Goal: Check status: Check status

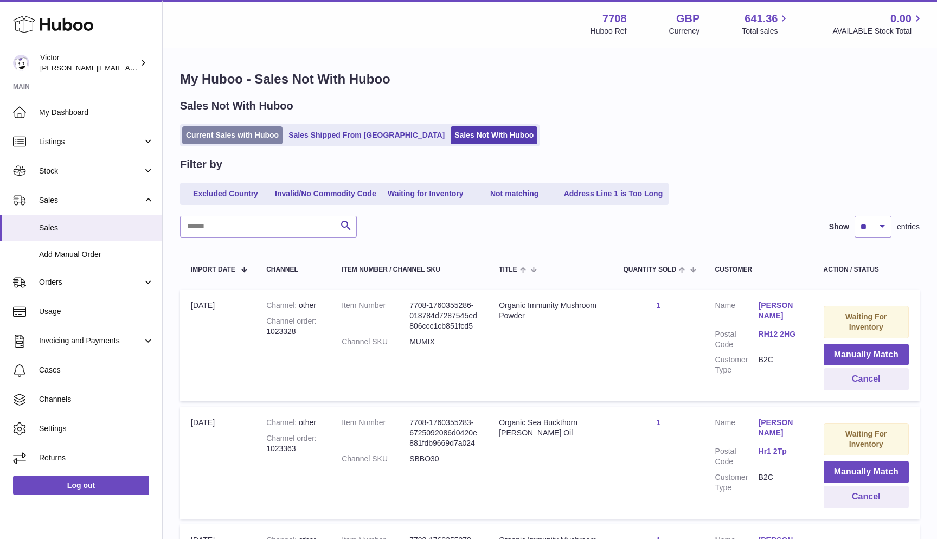
click at [190, 133] on link "Current Sales with Huboo" at bounding box center [232, 135] width 100 height 18
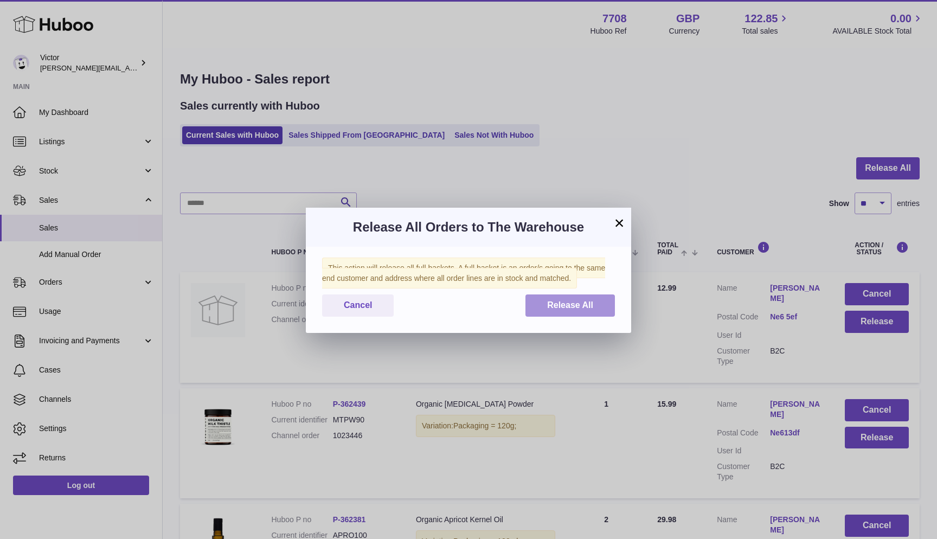
click at [570, 303] on span "Release All" at bounding box center [570, 304] width 46 height 9
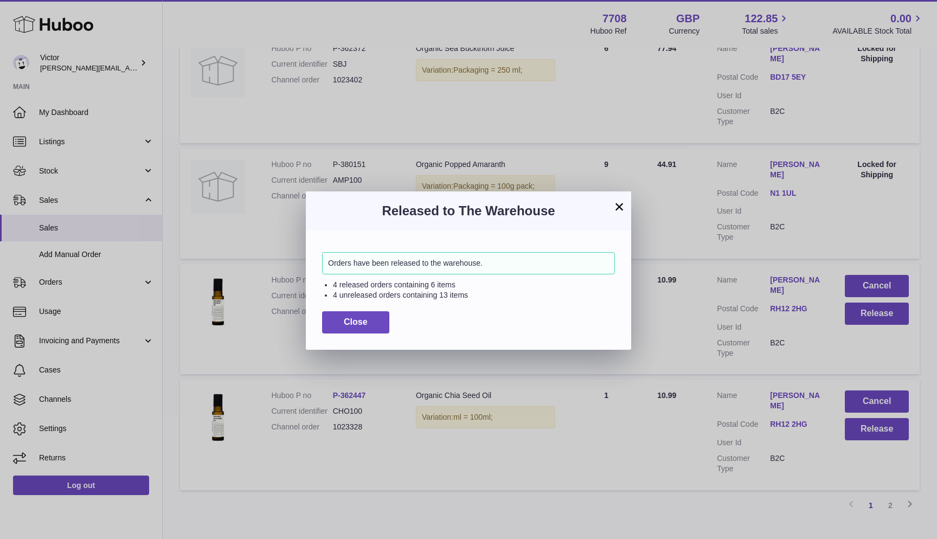
scroll to position [933, 0]
click at [370, 317] on button "Close" at bounding box center [355, 322] width 67 height 22
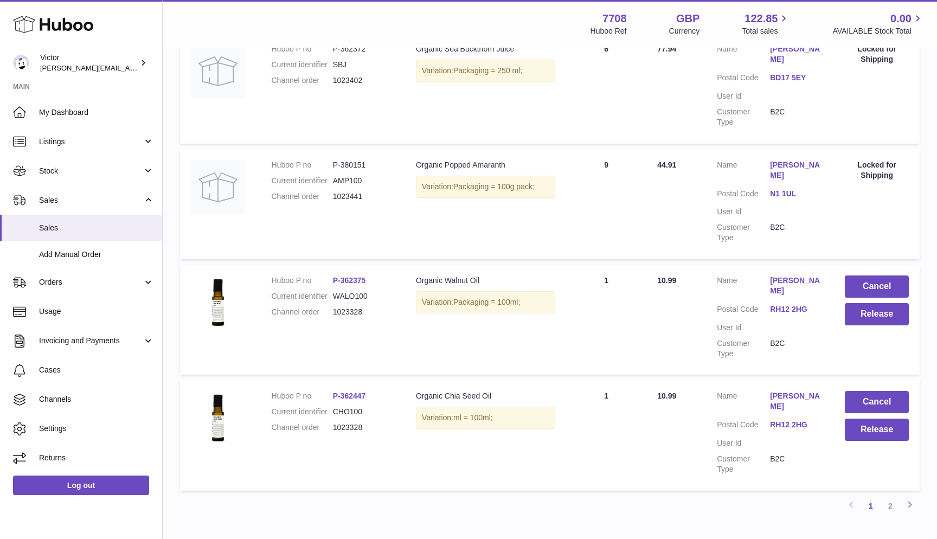
click at [332, 417] on td "Huboo P no P-362447 Current identifier CHO100 Channel order 1023328" at bounding box center [332, 435] width 144 height 110
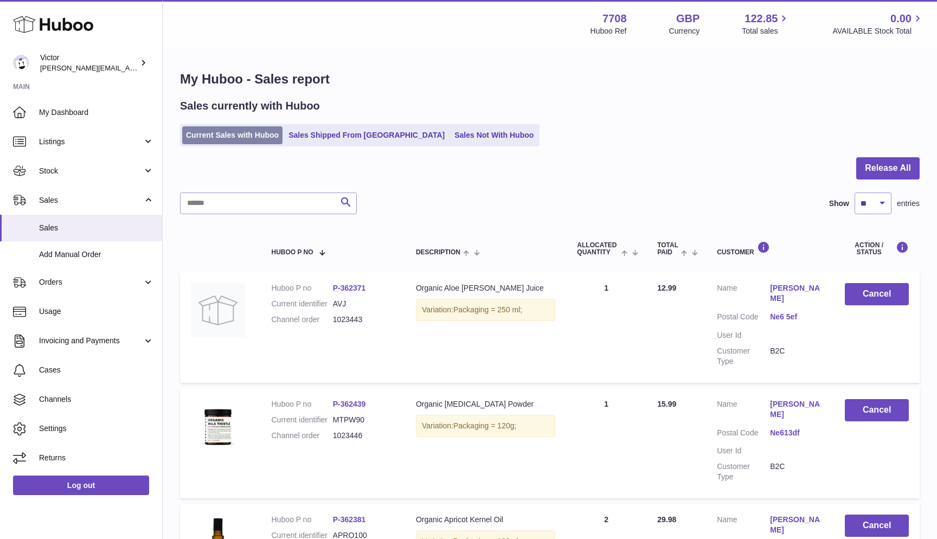
scroll to position [0, 0]
click at [197, 133] on link "Current Sales with Huboo" at bounding box center [232, 135] width 100 height 18
